Goal: Navigation & Orientation: Find specific page/section

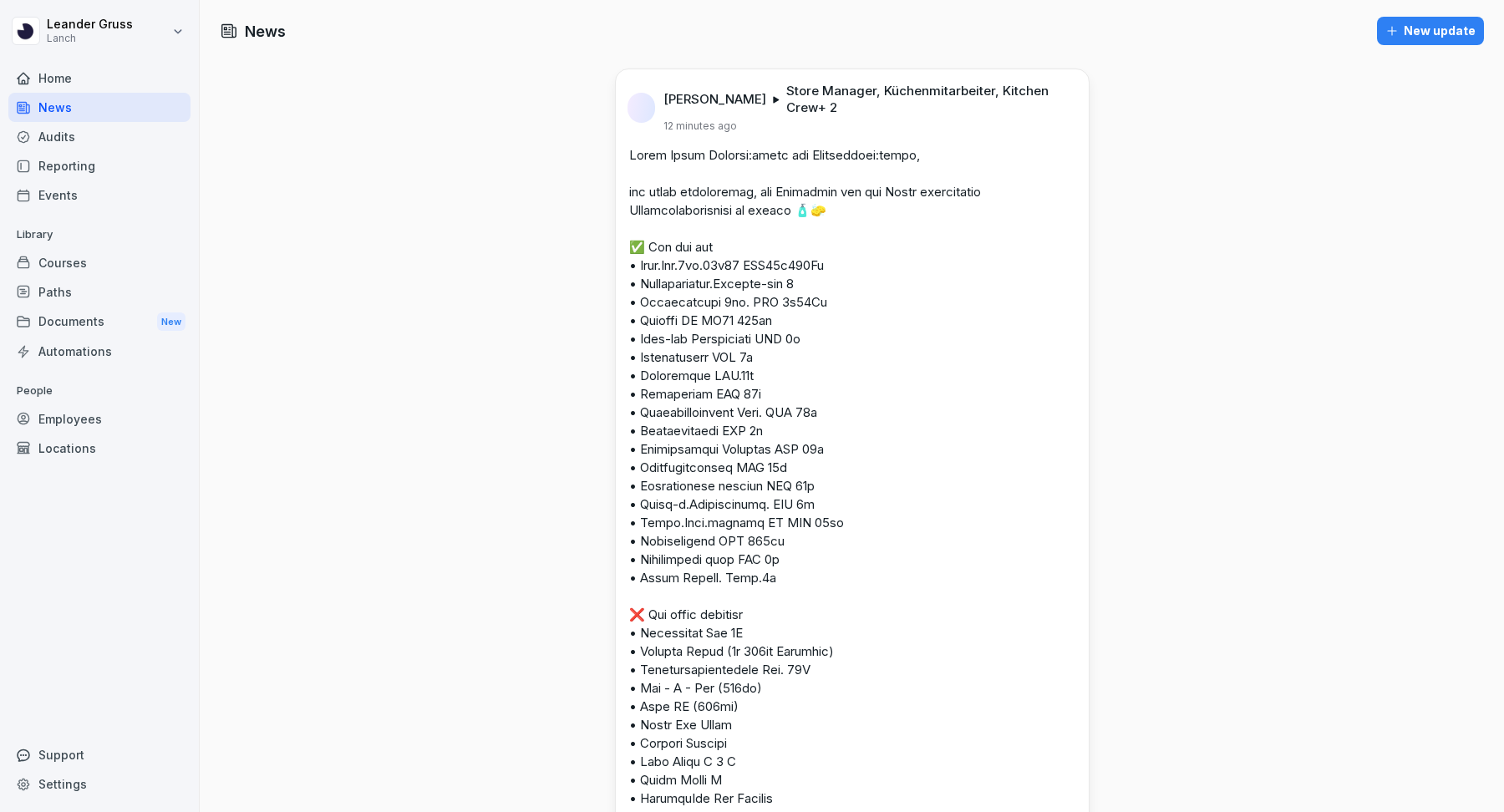
scroll to position [527, 0]
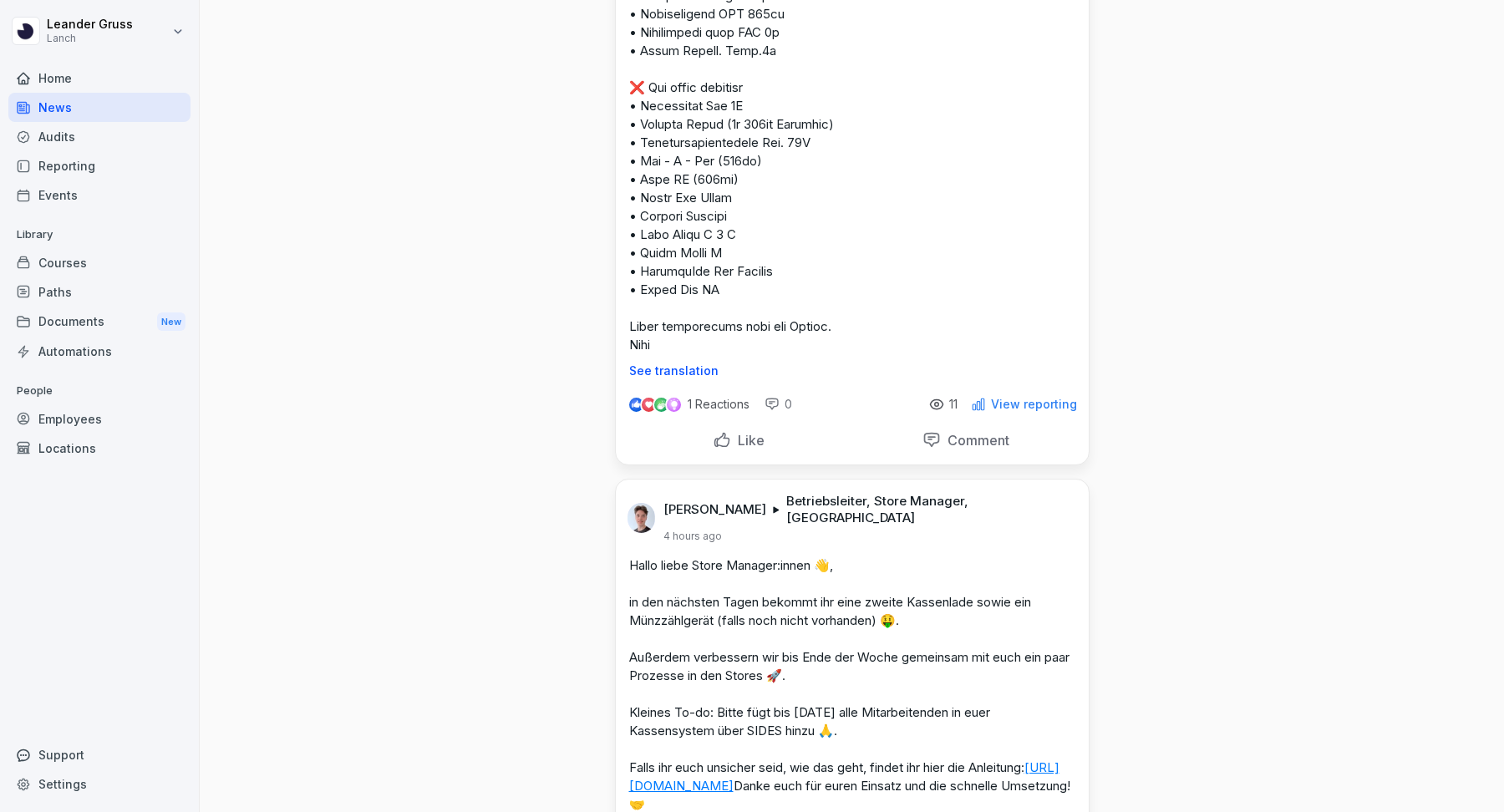
click at [751, 431] on div "Like" at bounding box center [738, 440] width 52 height 19
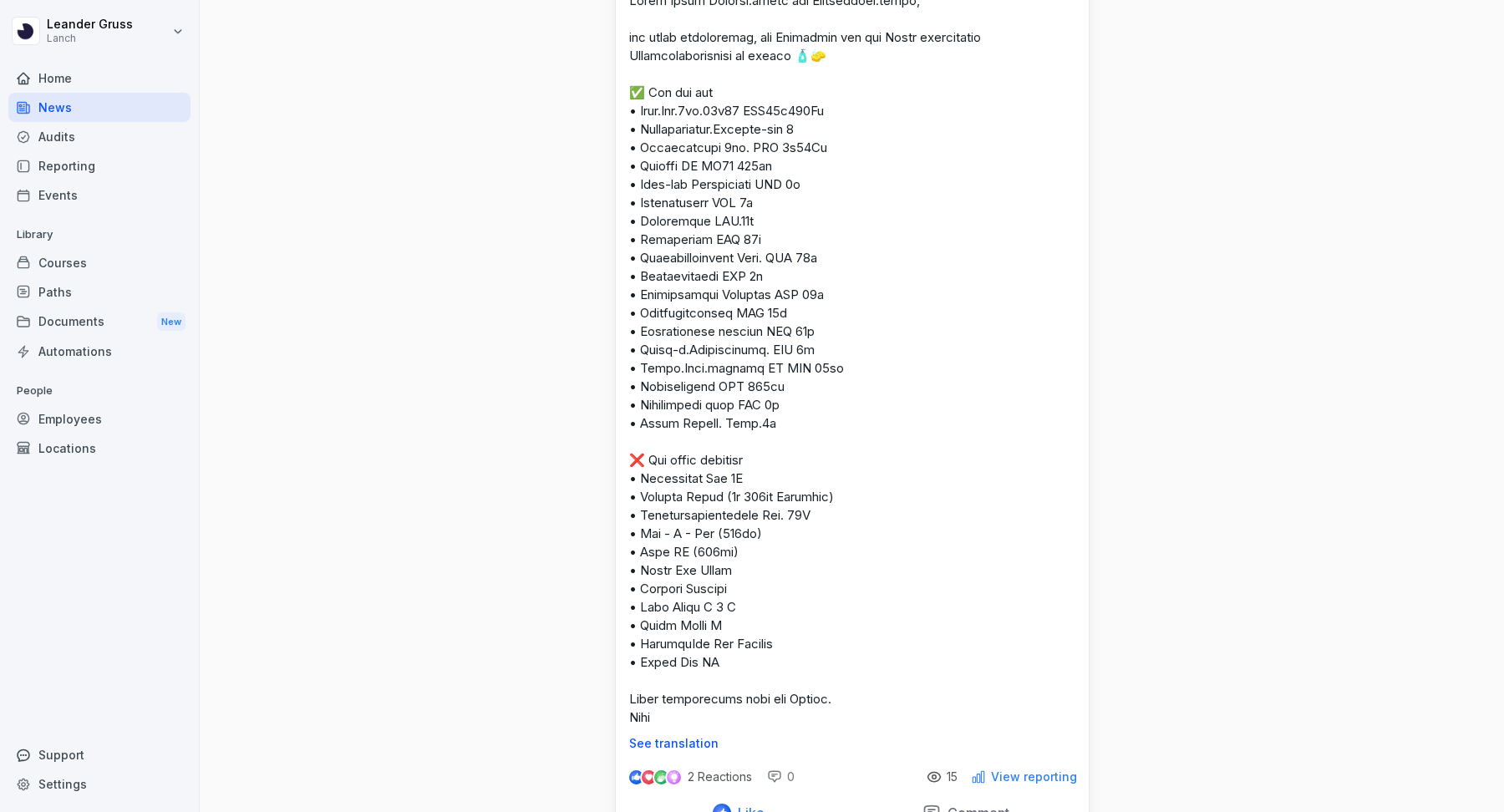
scroll to position [226, 0]
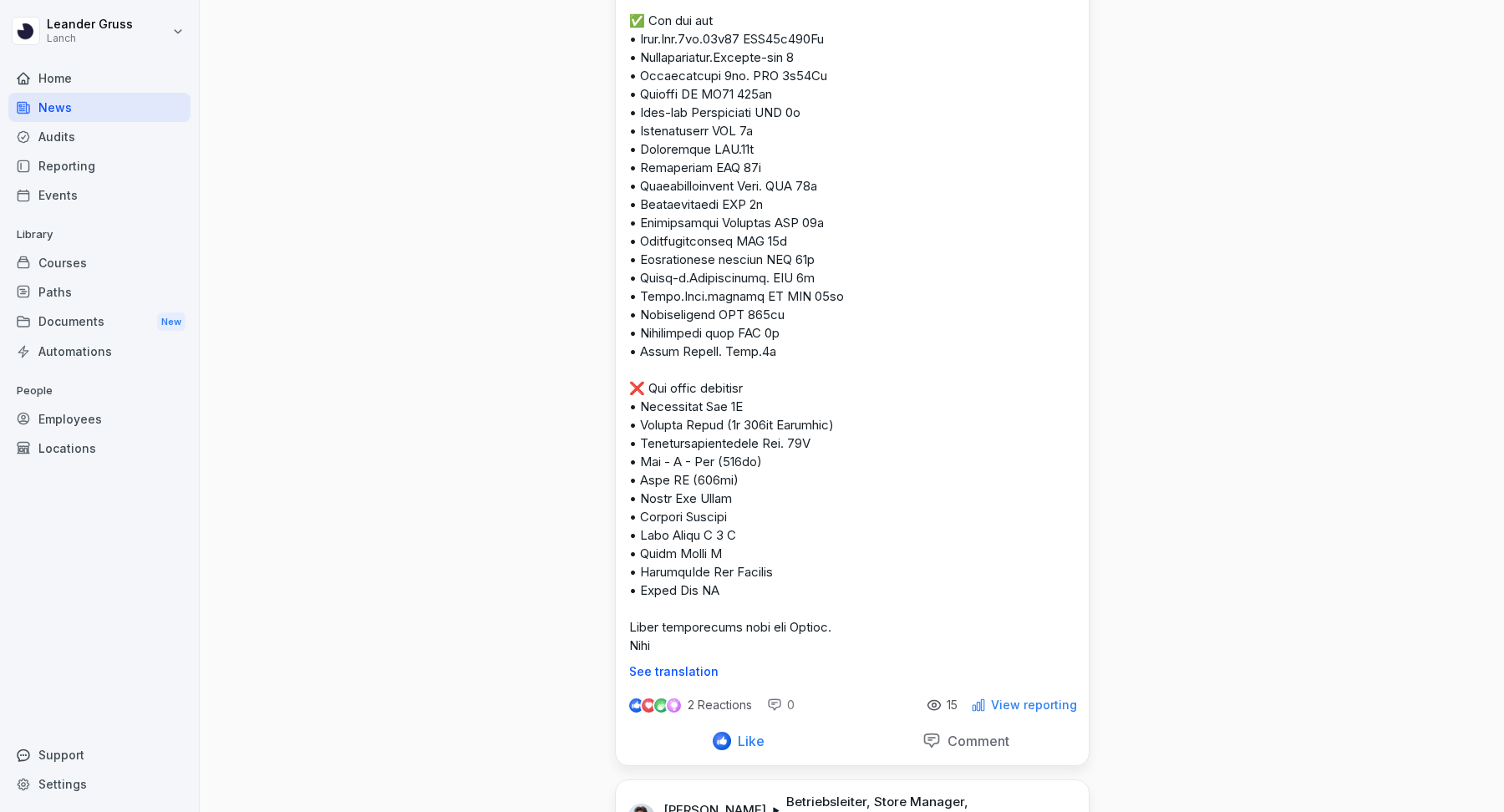
click at [1041, 701] on p "View reporting" at bounding box center [1034, 705] width 86 height 14
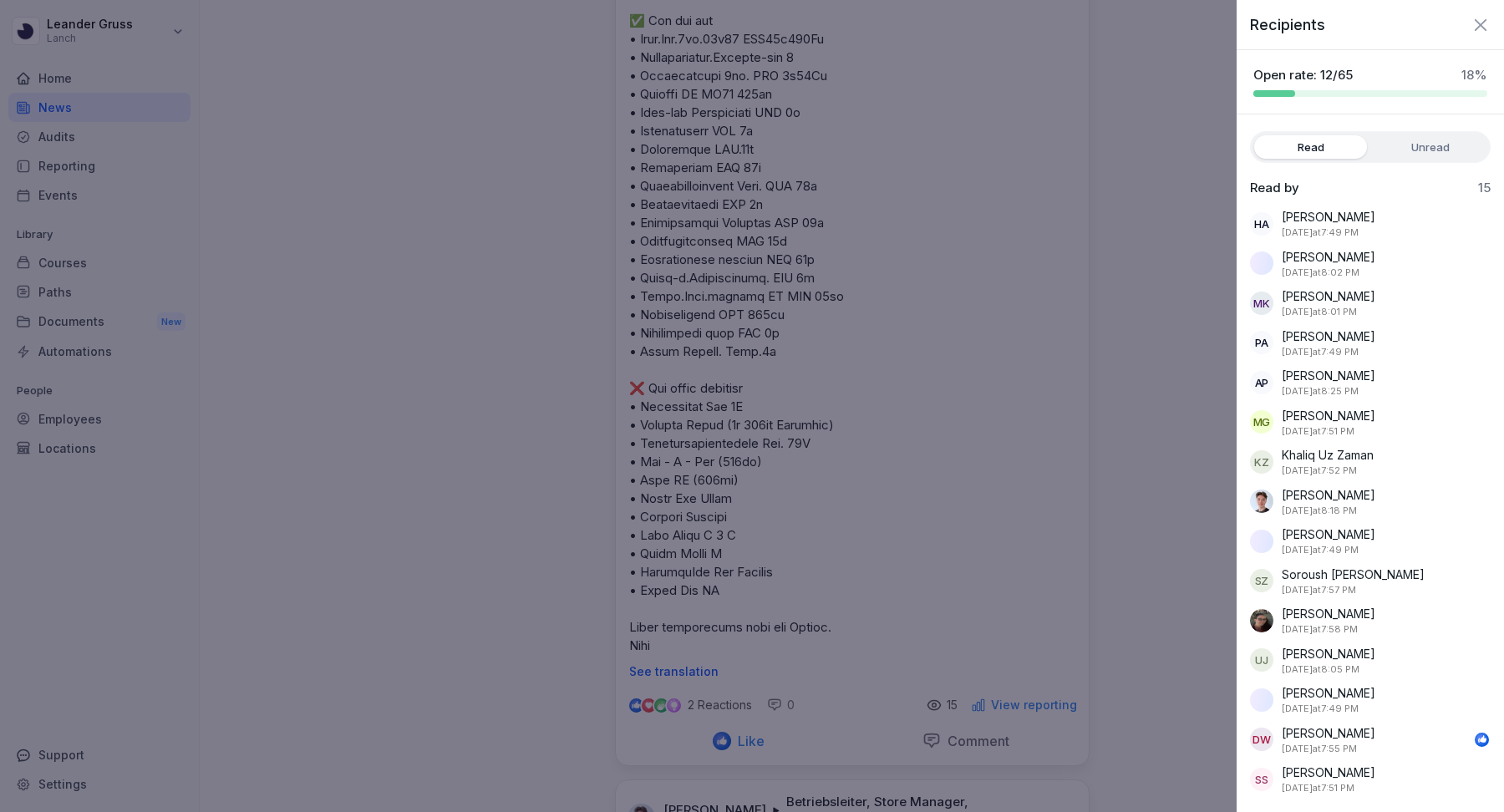
click at [1480, 31] on icon "button" at bounding box center [1480, 24] width 20 height 20
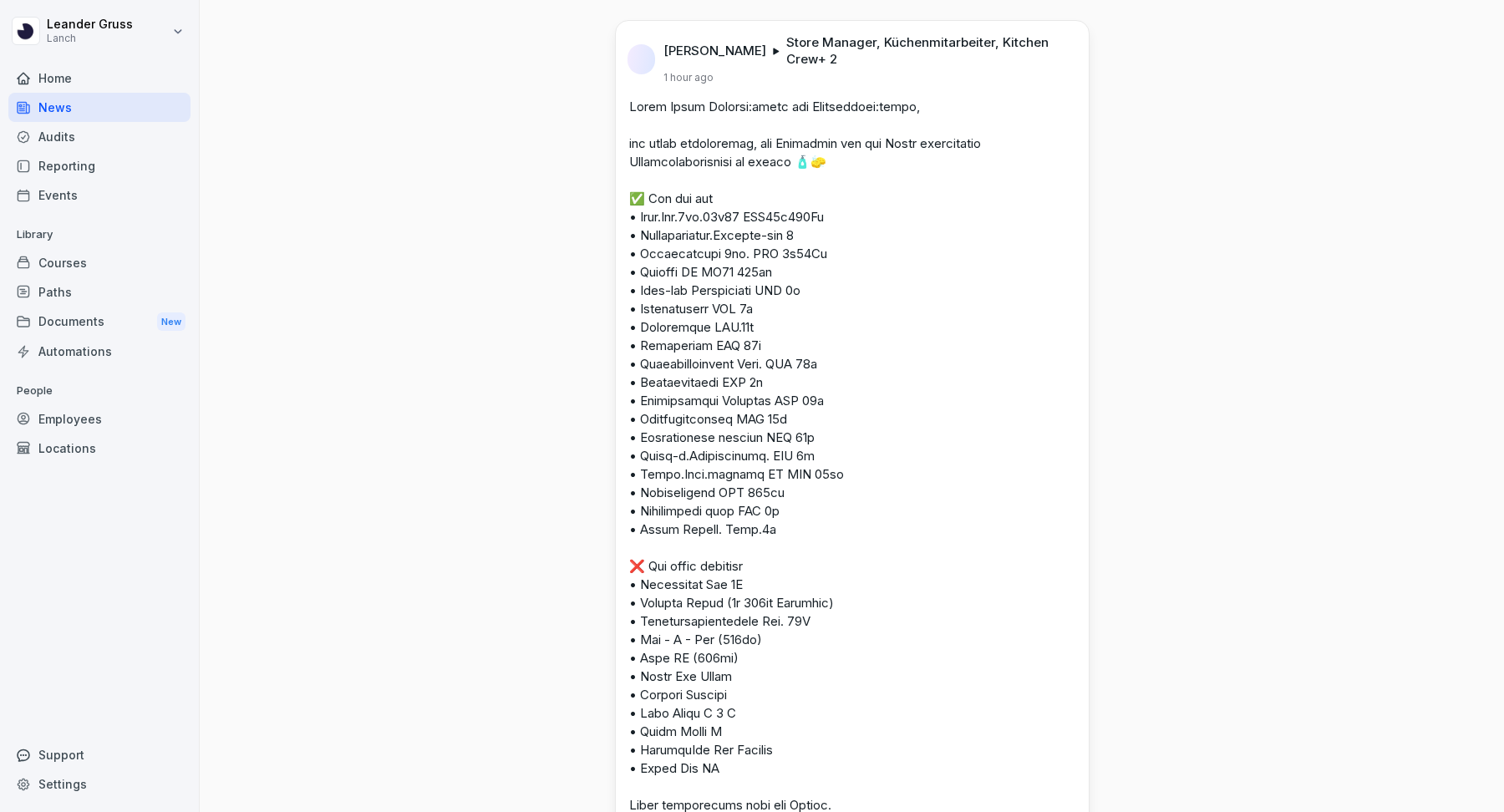
scroll to position [0, 0]
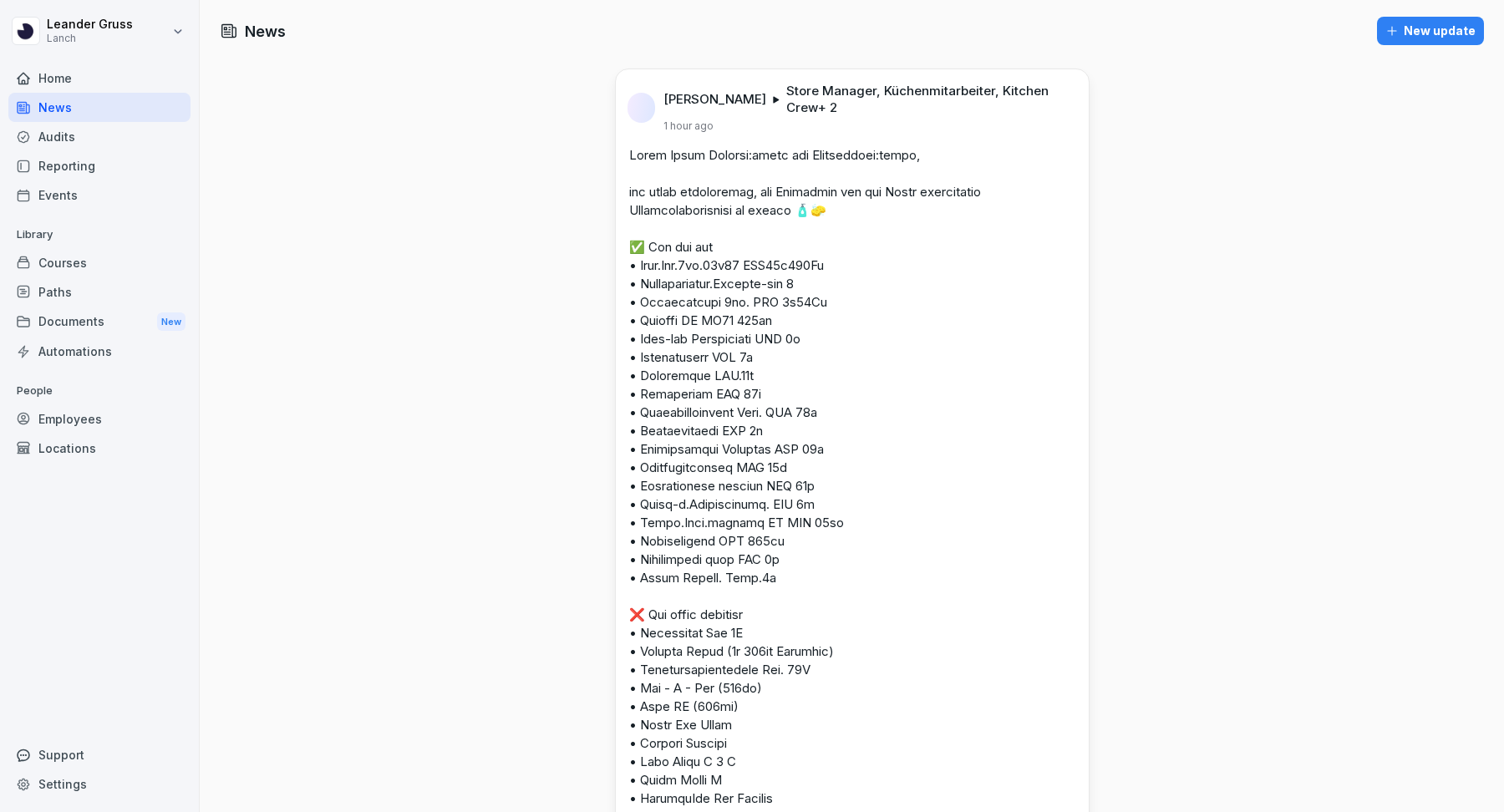
click at [96, 127] on div "Audits" at bounding box center [100, 137] width 182 height 29
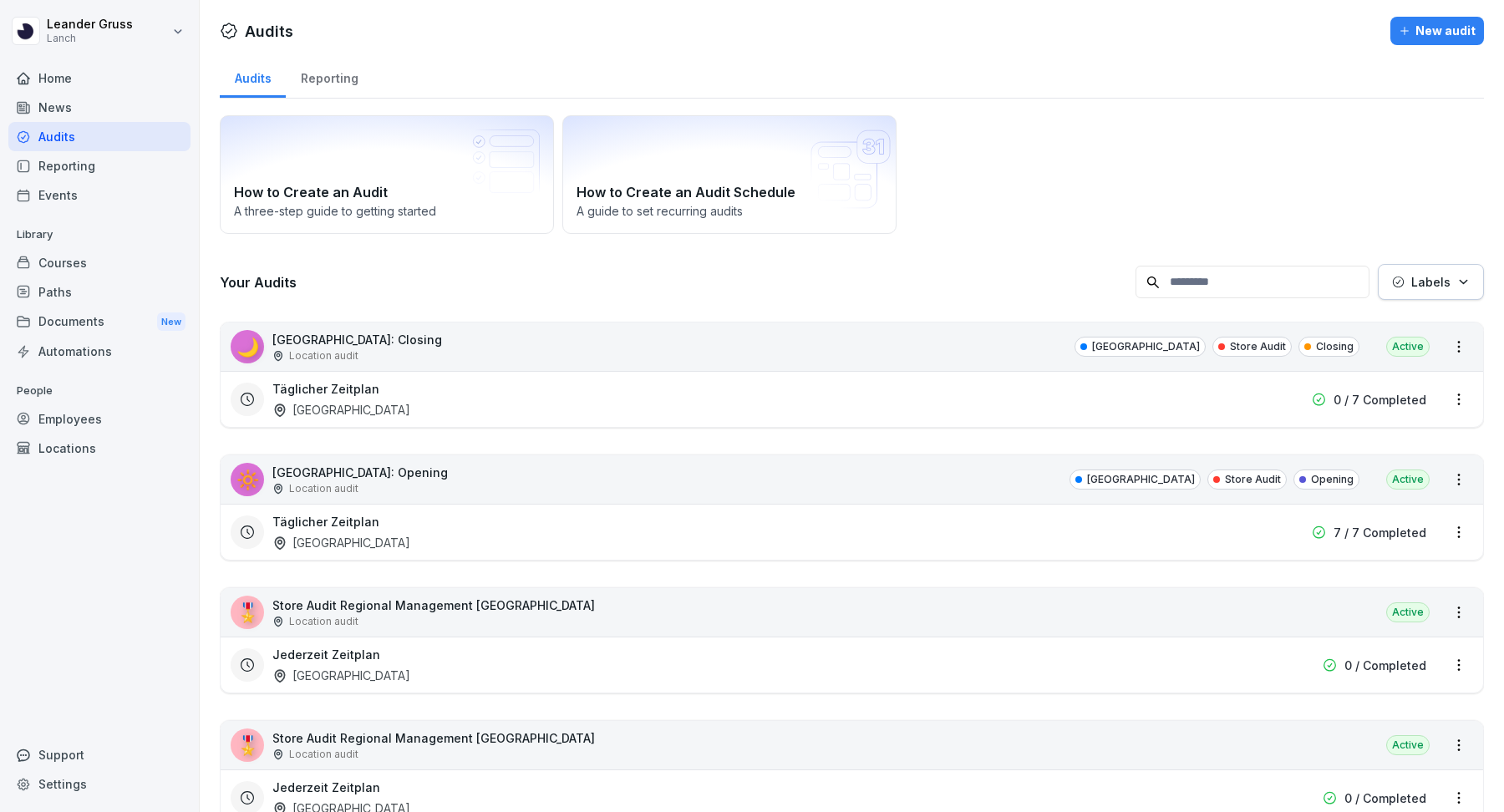
click at [115, 176] on div "Reporting" at bounding box center [100, 166] width 182 height 29
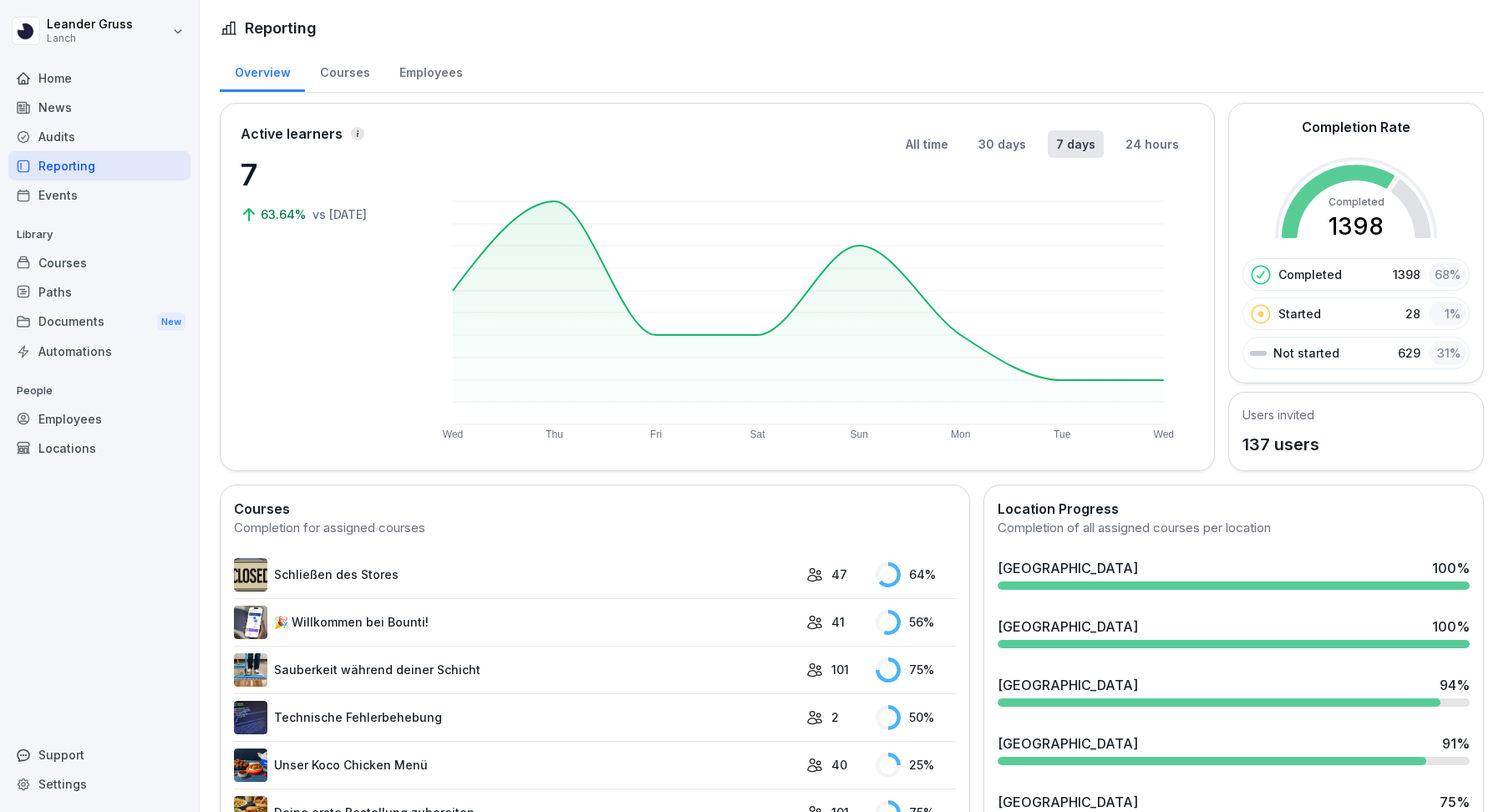
click at [139, 138] on div "Audits" at bounding box center [100, 137] width 182 height 29
click at [102, 105] on div "News" at bounding box center [100, 108] width 182 height 29
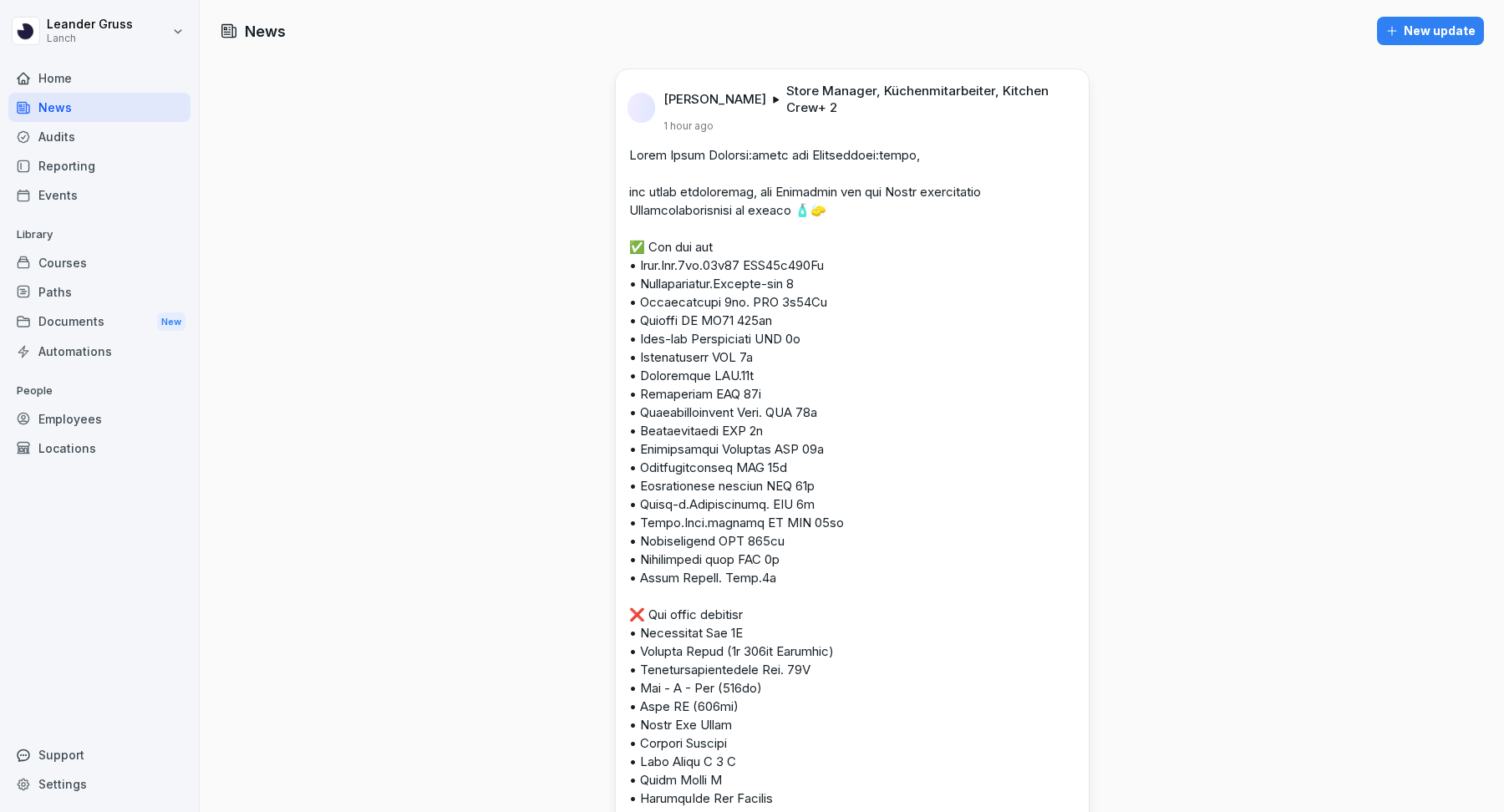
click at [121, 78] on div "Home" at bounding box center [100, 78] width 182 height 29
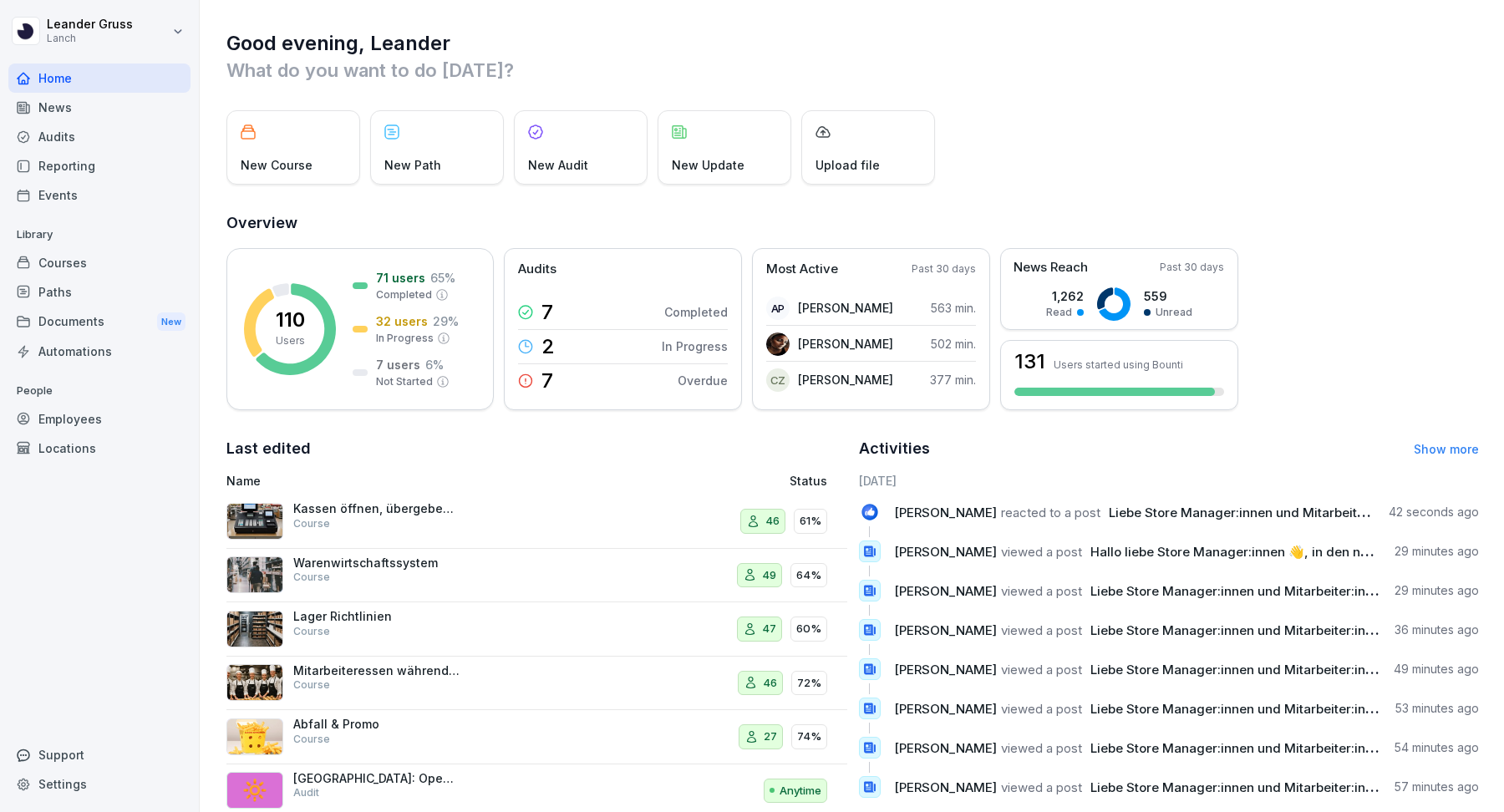
click at [107, 418] on div "Employees" at bounding box center [100, 419] width 182 height 29
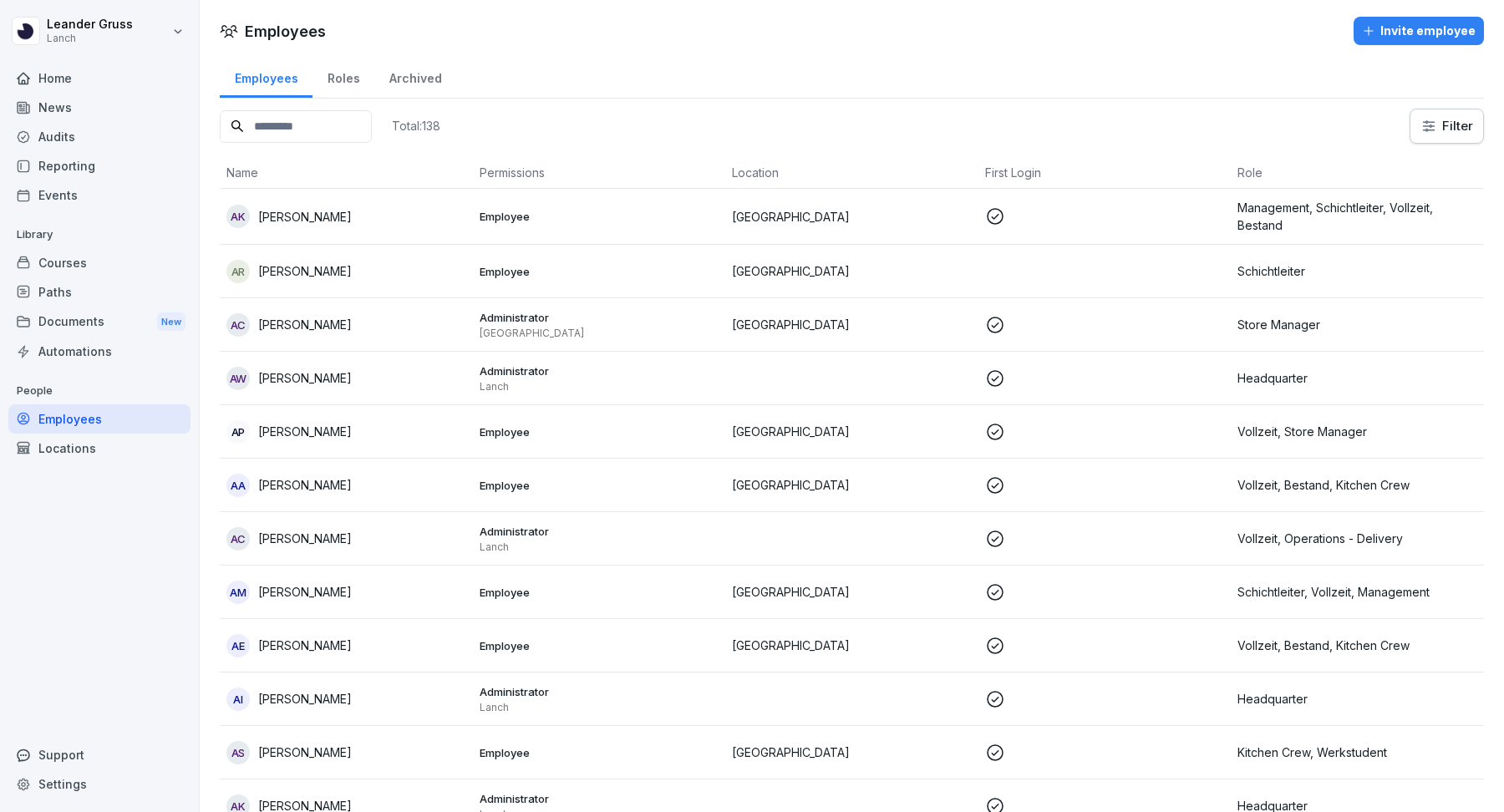
click at [298, 128] on input at bounding box center [295, 126] width 152 height 32
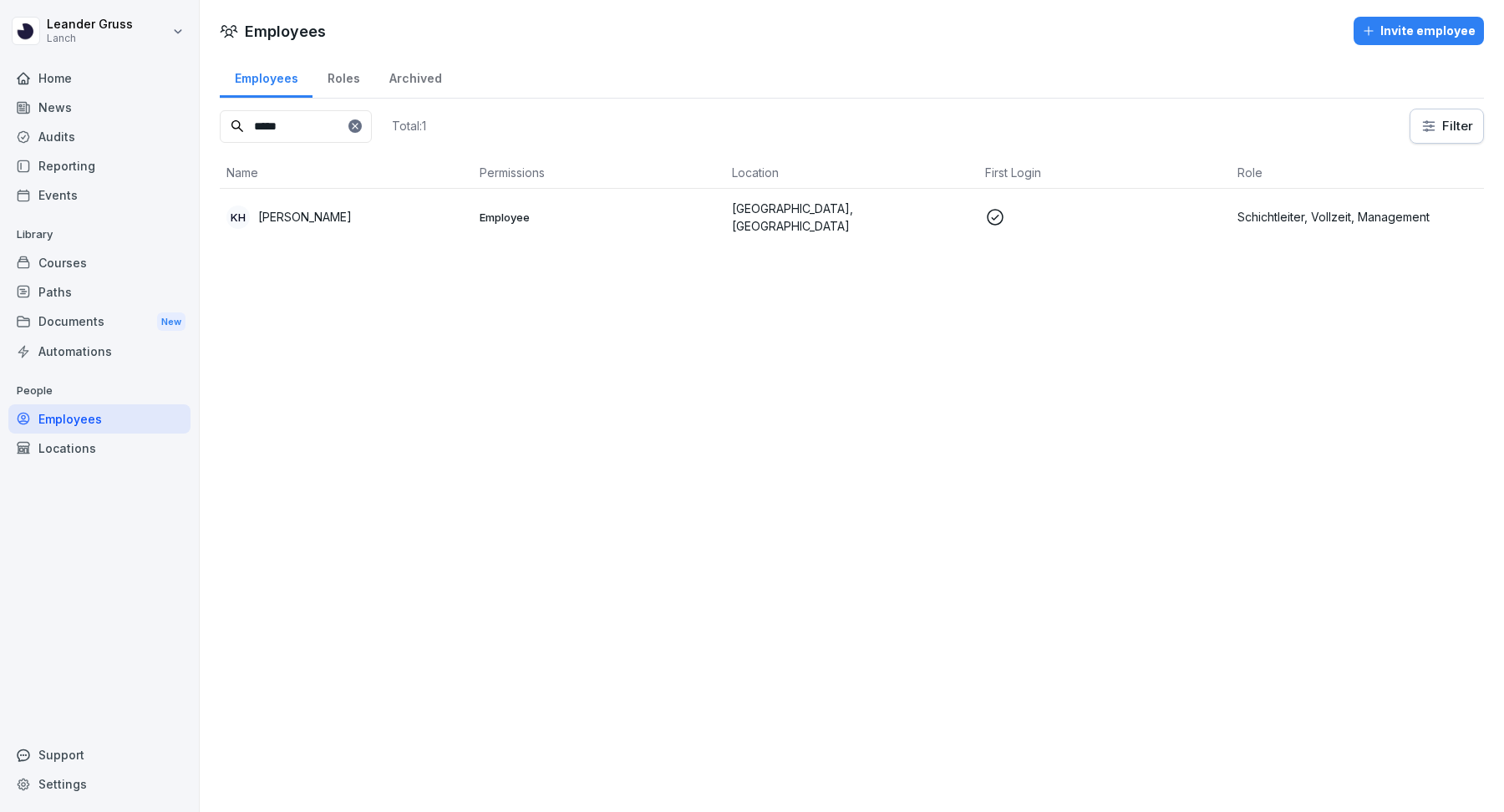
type input "*****"
click at [807, 201] on td "[GEOGRAPHIC_DATA], [GEOGRAPHIC_DATA]" at bounding box center [851, 216] width 253 height 56
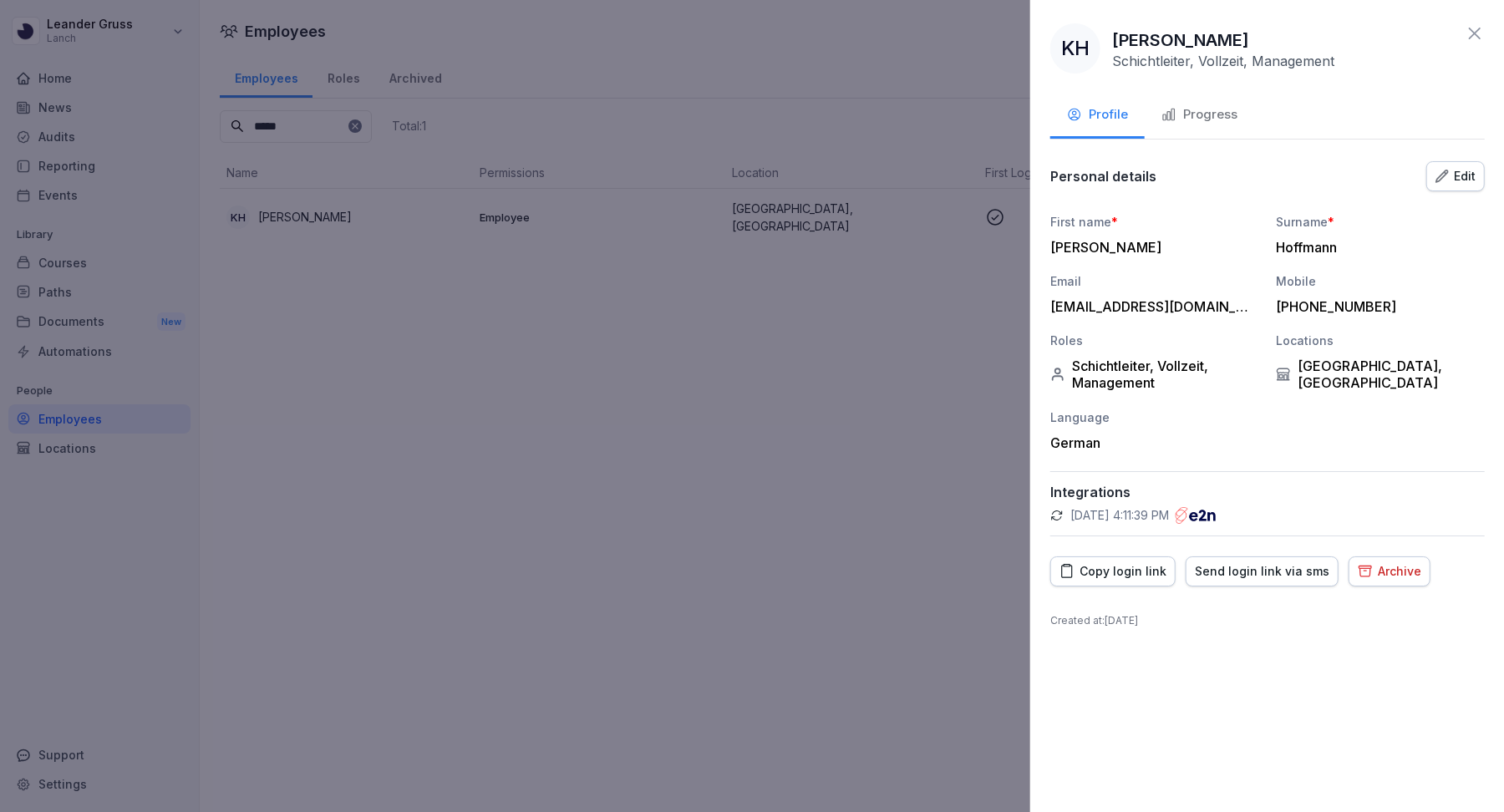
click at [825, 396] on div at bounding box center [752, 406] width 1504 height 812
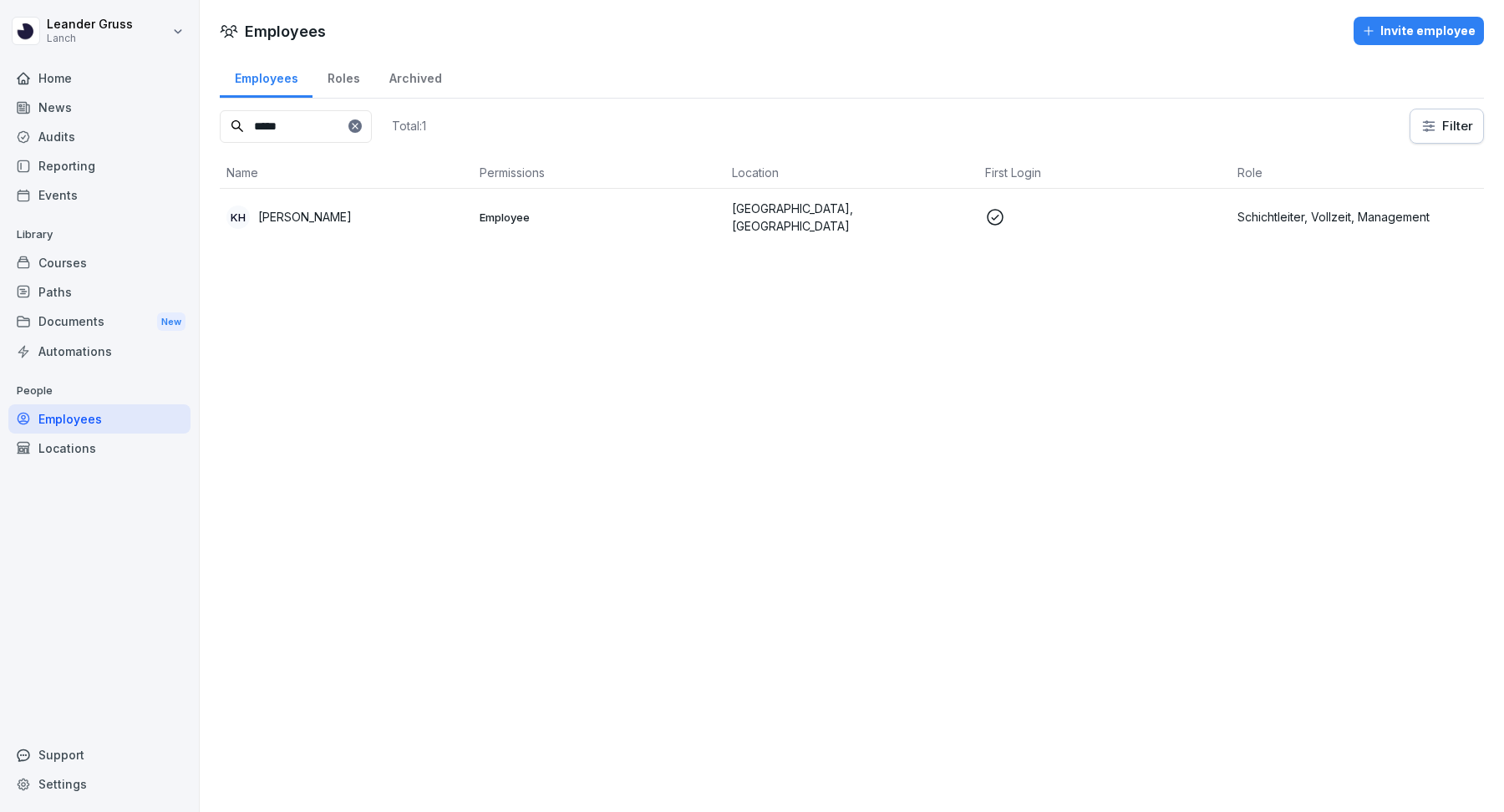
click at [76, 78] on div "Home" at bounding box center [100, 78] width 182 height 29
